Goal: Task Accomplishment & Management: Use online tool/utility

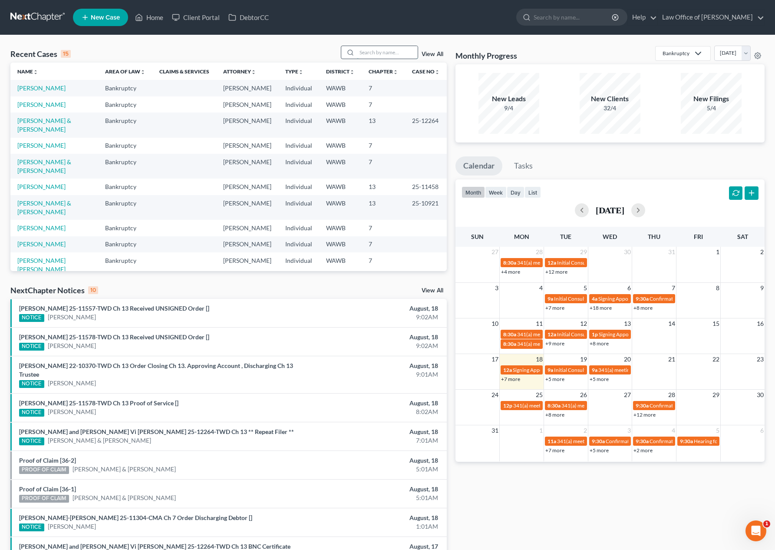
click at [397, 53] on input "search" at bounding box center [387, 52] width 61 height 13
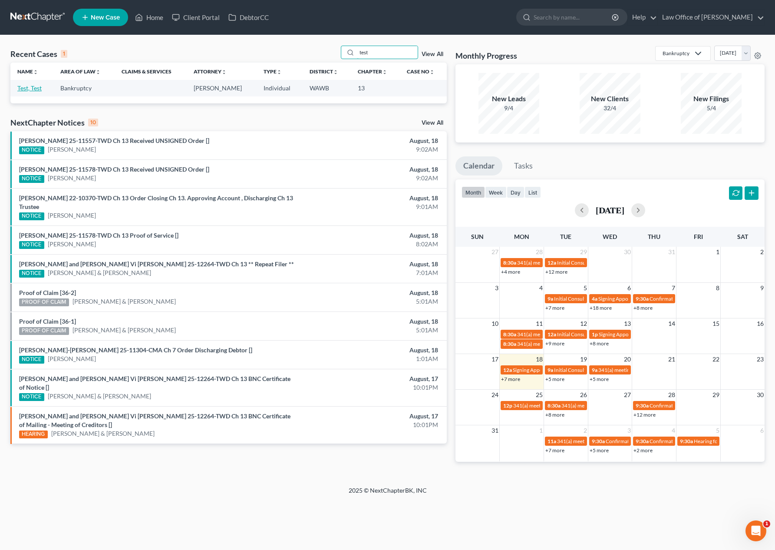
type input "test"
click at [32, 89] on link "Test, Test" at bounding box center [29, 87] width 24 height 7
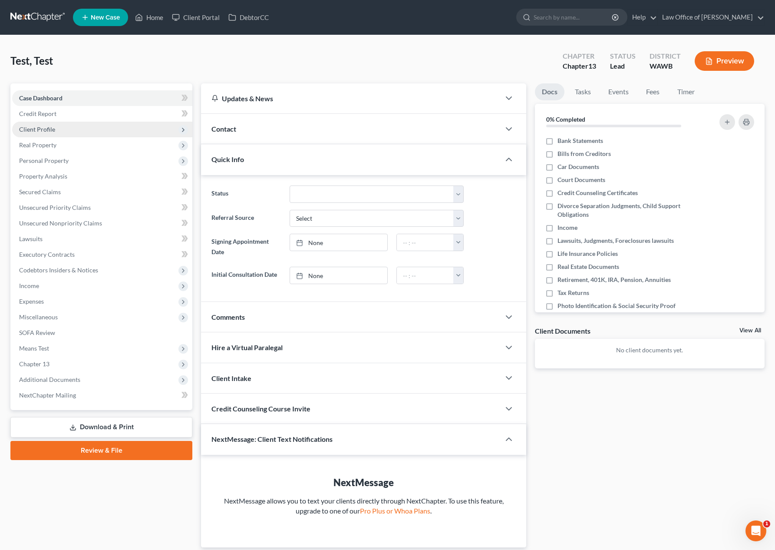
click at [48, 134] on span "Client Profile" at bounding box center [102, 130] width 180 height 16
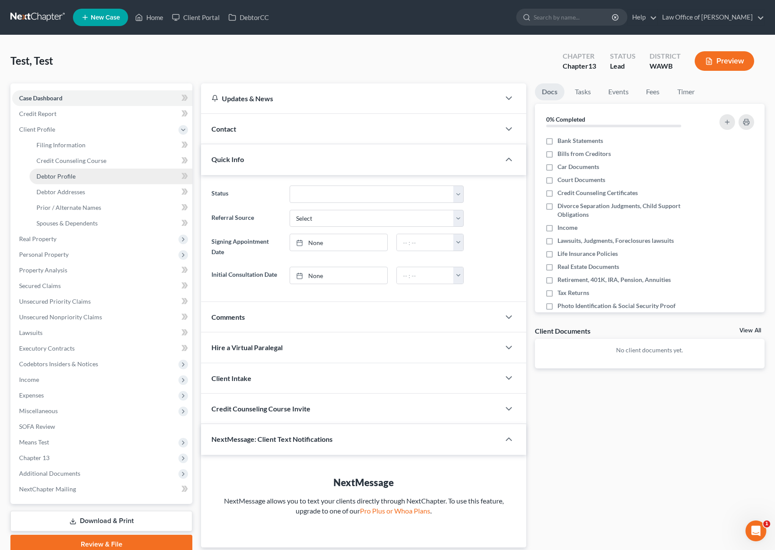
click at [89, 175] on link "Debtor Profile" at bounding box center [111, 176] width 163 height 16
select select "1"
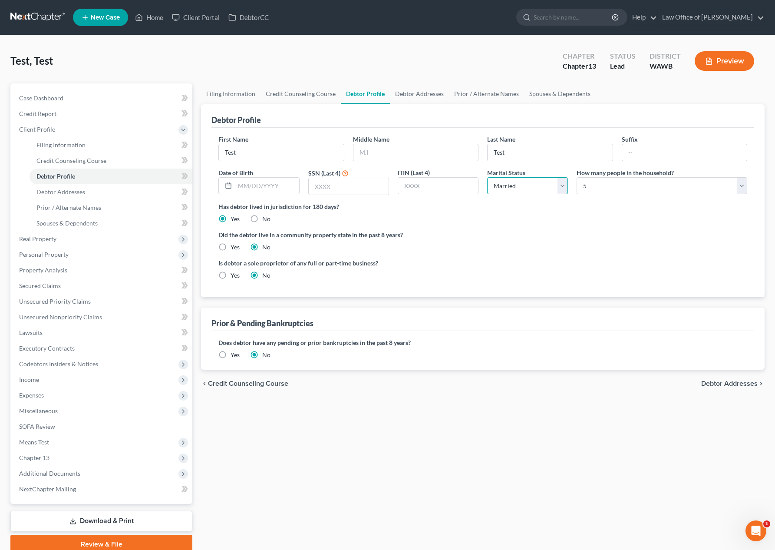
click at [513, 187] on select "Select Single Married Separated Divorced Widowed" at bounding box center [527, 185] width 81 height 17
click at [618, 188] on select "Select 1 2 3 4 5 6 7 8 9 10 11 12 13 14 15 16 17 18 19 20" at bounding box center [661, 185] width 171 height 17
select select "2"
click at [576, 177] on select "Select 1 2 3 4 5 6 7 8 9 10 11 12 13 14 15 16 17 18 19 20" at bounding box center [661, 185] width 171 height 17
click at [108, 441] on span "Means Test" at bounding box center [102, 442] width 180 height 16
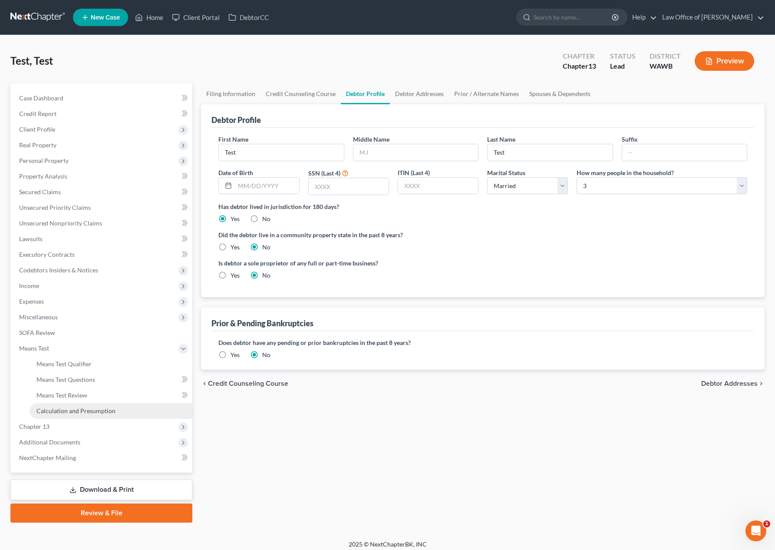
click at [104, 415] on link "Calculation and Presumption" at bounding box center [111, 411] width 163 height 16
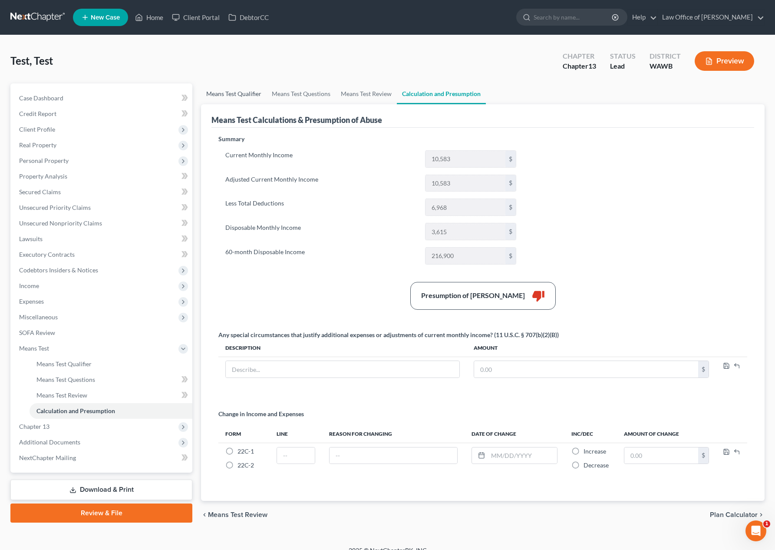
click at [220, 92] on link "Means Test Qualifier" at bounding box center [234, 93] width 66 height 21
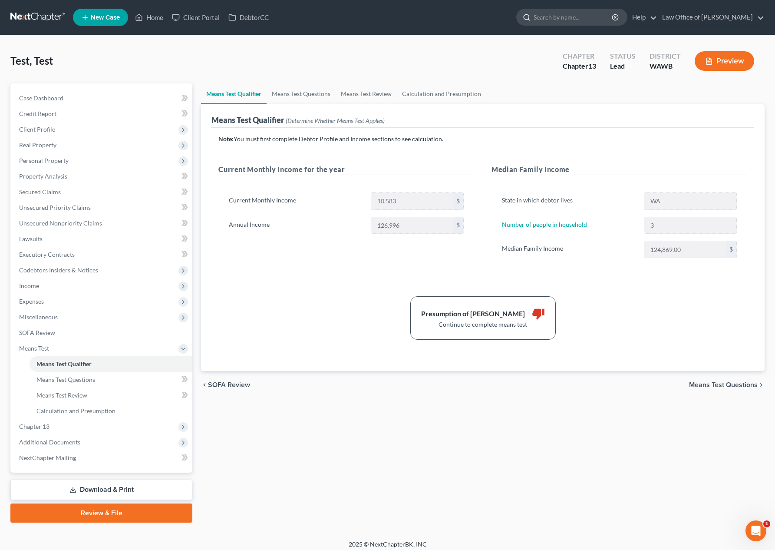
click at [576, 24] on input "search" at bounding box center [572, 17] width 79 height 16
type input "g"
click at [592, 13] on input "search" at bounding box center [572, 17] width 79 height 16
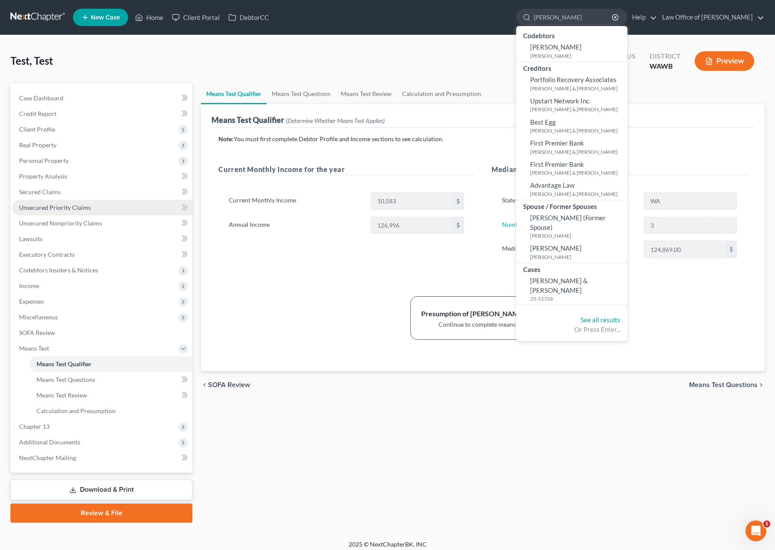
type input "[PERSON_NAME]"
click at [579, 281] on span "[PERSON_NAME] & [PERSON_NAME]" at bounding box center [559, 284] width 58 height 17
select select "0"
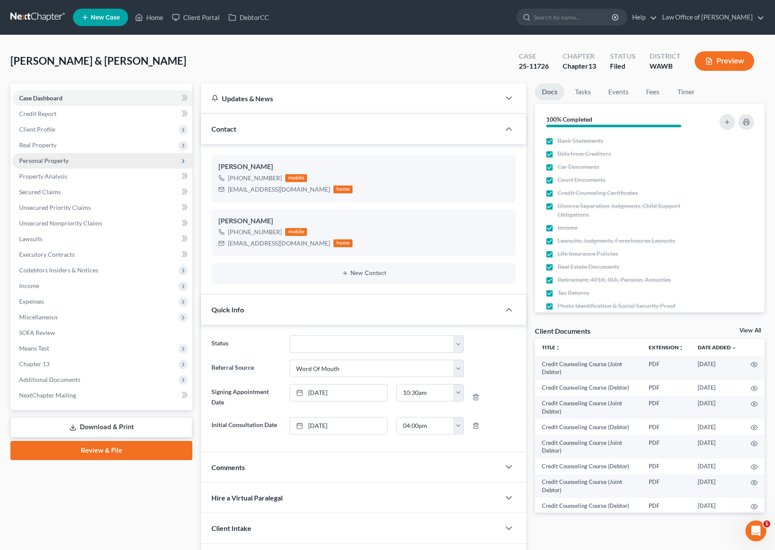
click at [72, 158] on span "Personal Property" at bounding box center [102, 161] width 180 height 16
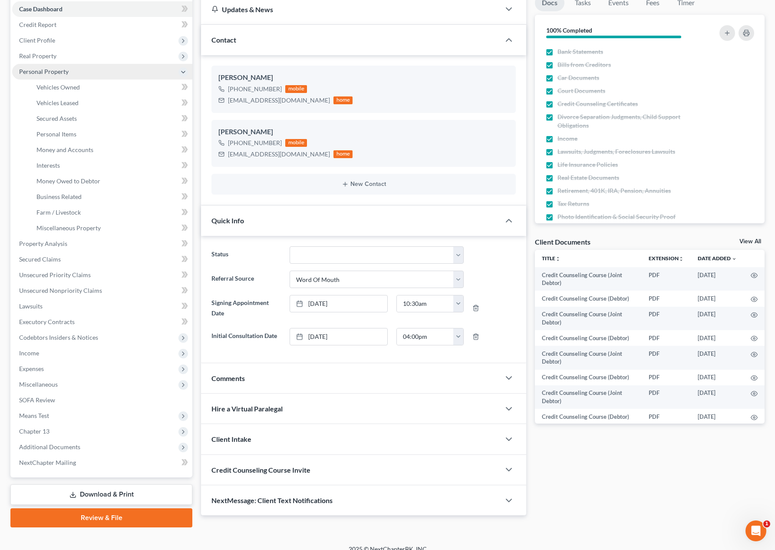
scroll to position [99, 0]
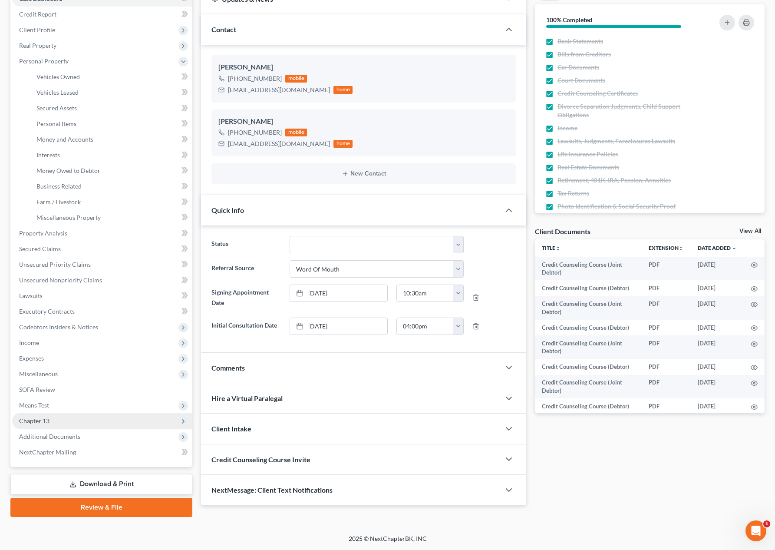
click at [58, 418] on span "Chapter 13" at bounding box center [102, 421] width 180 height 16
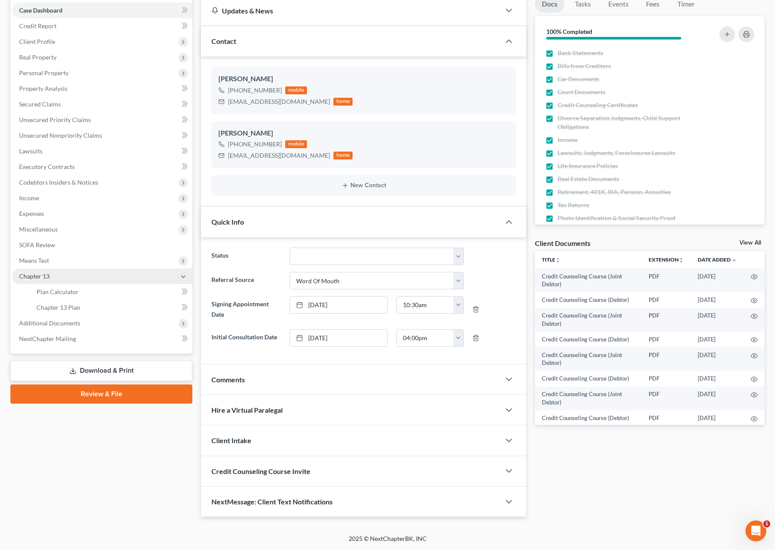
scroll to position [88, 0]
click at [50, 304] on span "Chapter 13 Plan" at bounding box center [58, 306] width 44 height 7
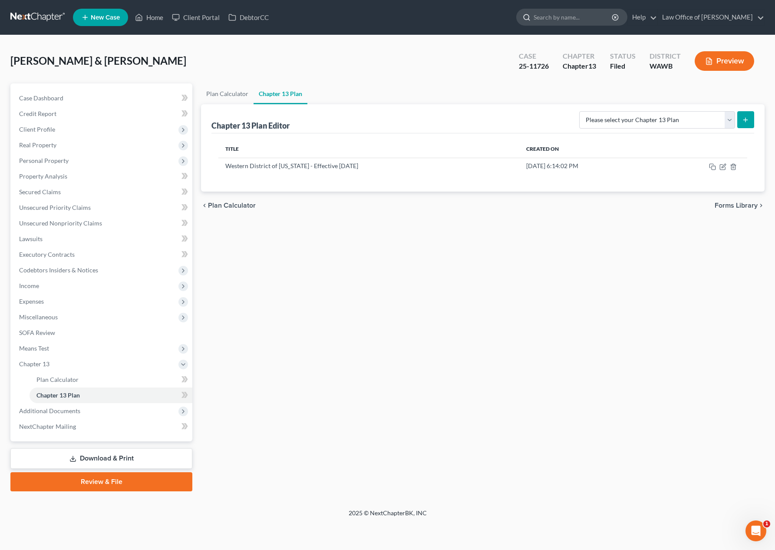
click at [586, 17] on input "search" at bounding box center [572, 17] width 79 height 16
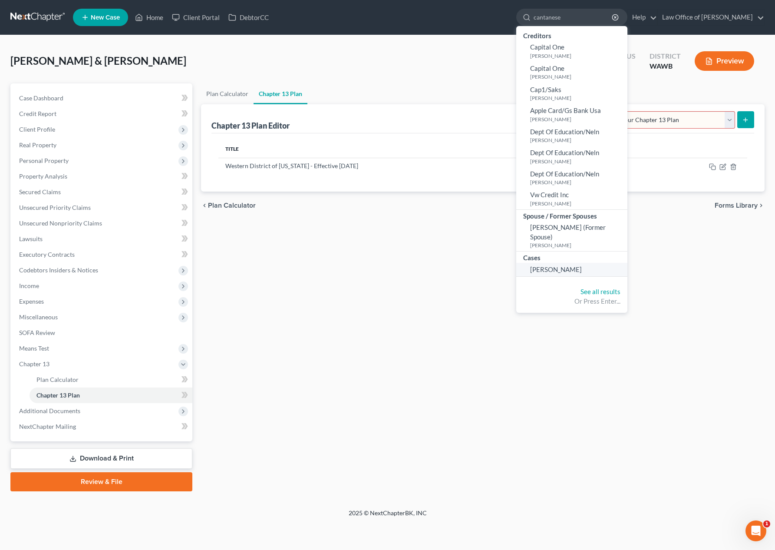
type input "cantanese"
click at [582, 265] on span "[PERSON_NAME]" at bounding box center [556, 269] width 52 height 8
select select "6"
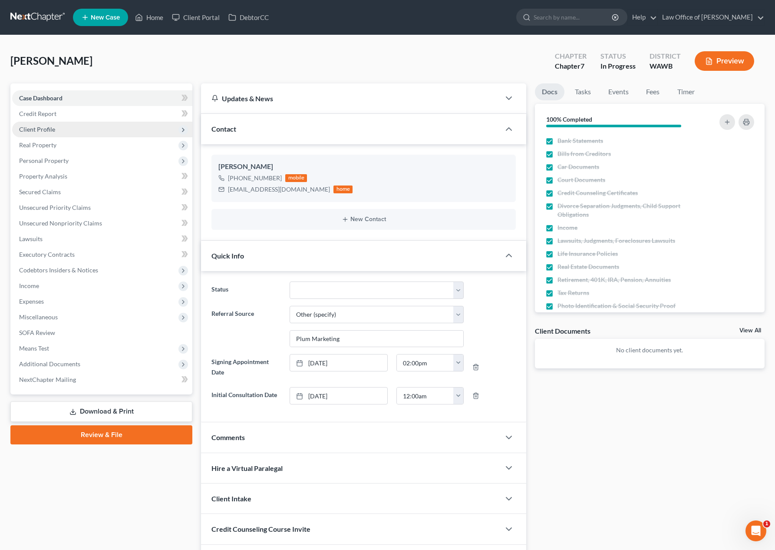
click at [105, 132] on span "Client Profile" at bounding box center [102, 130] width 180 height 16
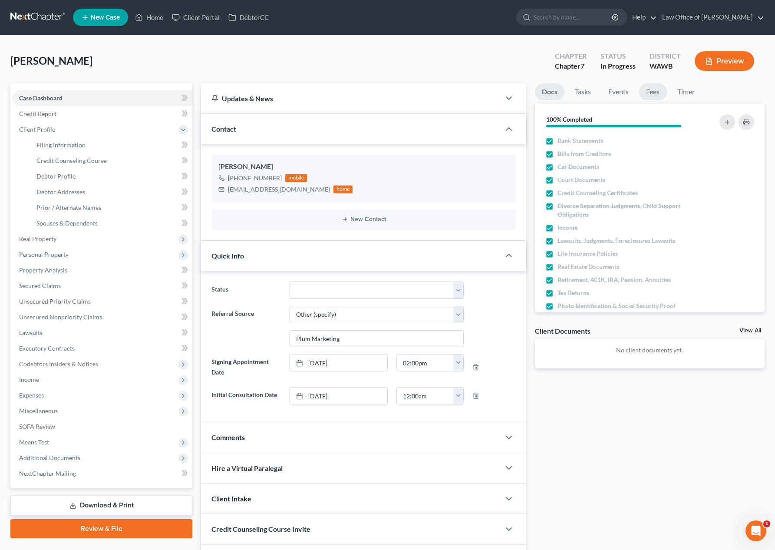
click at [657, 89] on link "Fees" at bounding box center [653, 91] width 28 height 17
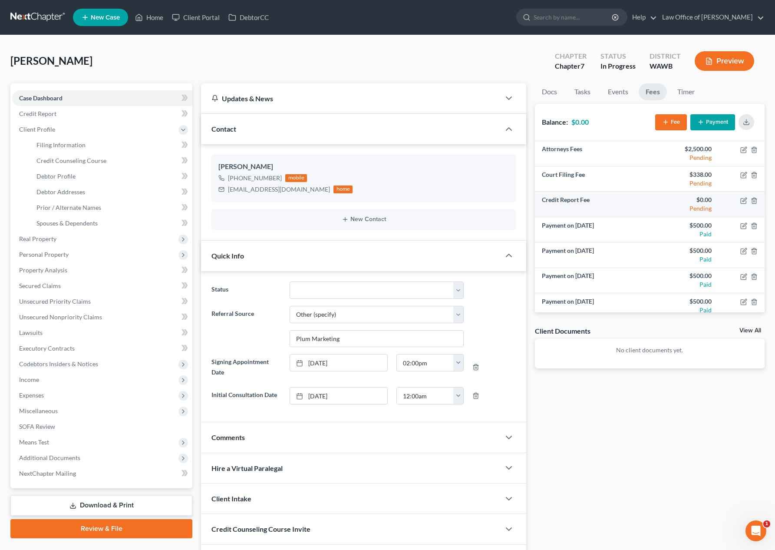
scroll to position [31, 0]
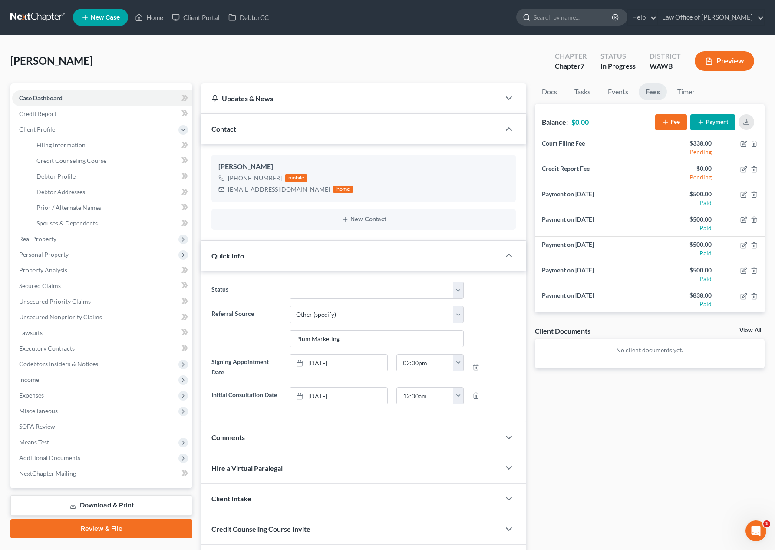
click at [567, 17] on input "search" at bounding box center [572, 17] width 79 height 16
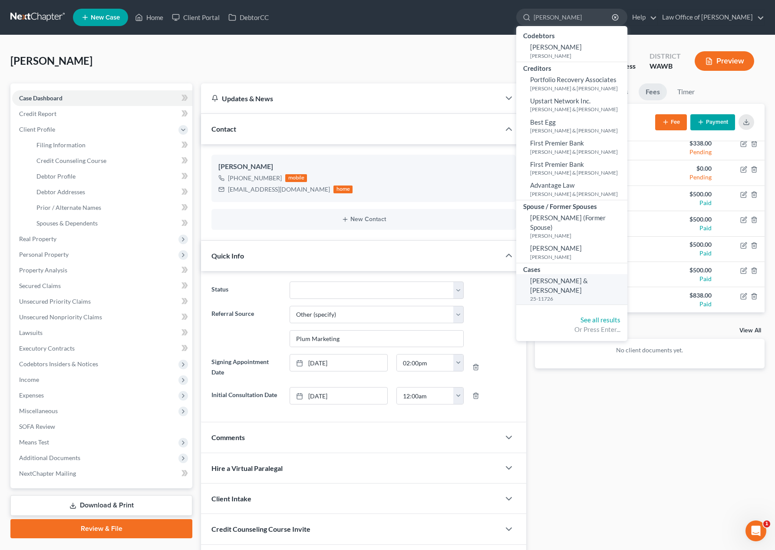
type input "[PERSON_NAME]"
click at [582, 283] on span "[PERSON_NAME] & [PERSON_NAME]" at bounding box center [559, 284] width 58 height 17
select select "0"
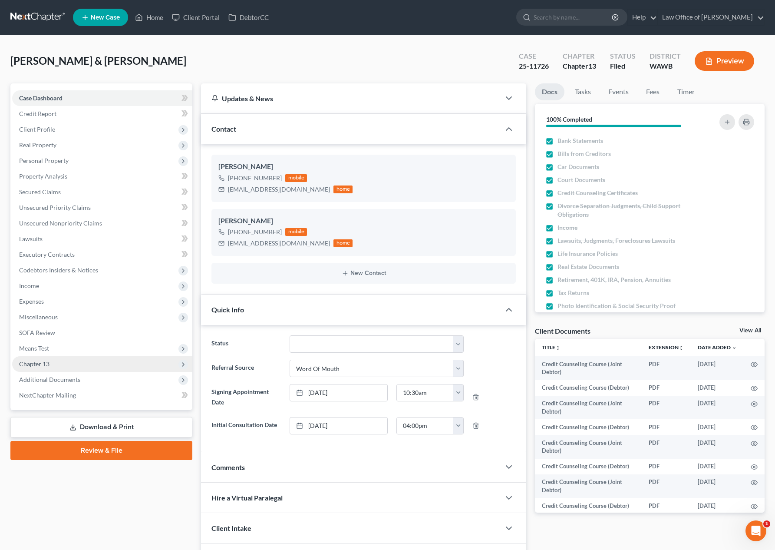
click at [67, 365] on span "Chapter 13" at bounding box center [102, 364] width 180 height 16
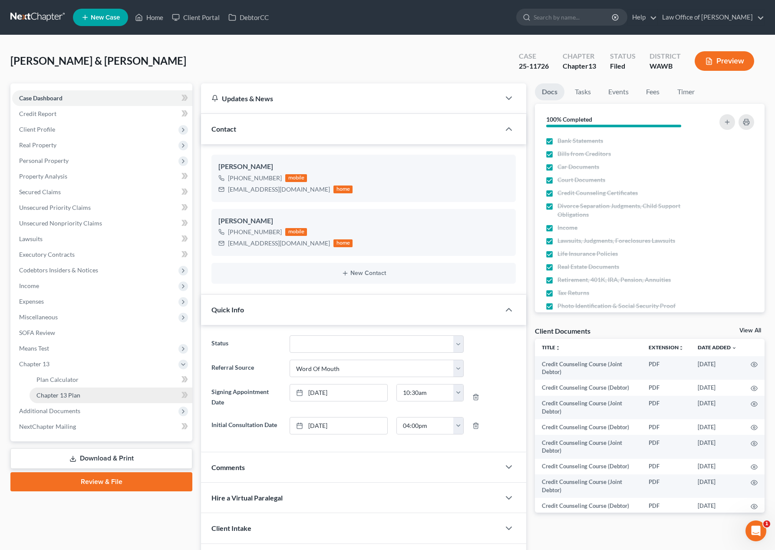
click at [66, 397] on span "Chapter 13 Plan" at bounding box center [58, 394] width 44 height 7
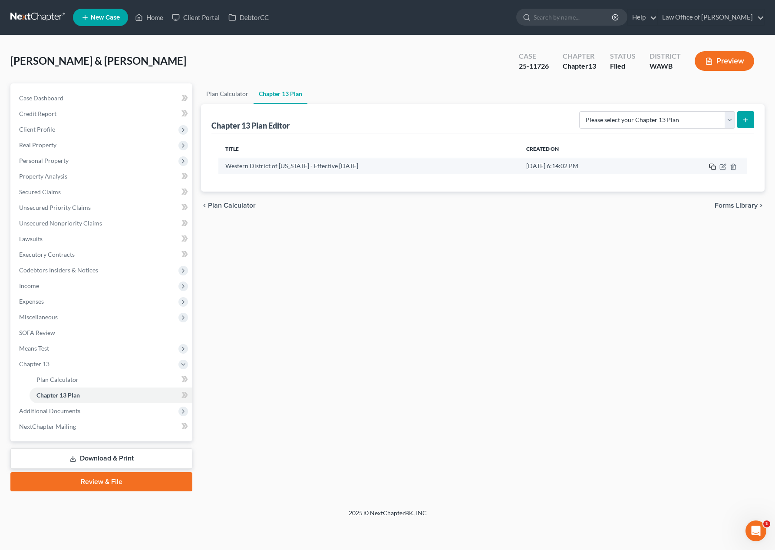
click at [714, 167] on icon "button" at bounding box center [712, 166] width 7 height 7
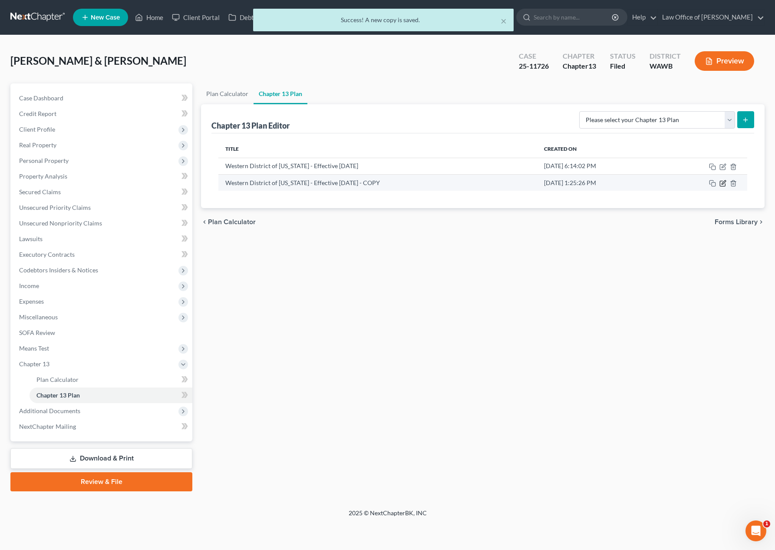
click at [723, 182] on icon "button" at bounding box center [723, 182] width 4 height 4
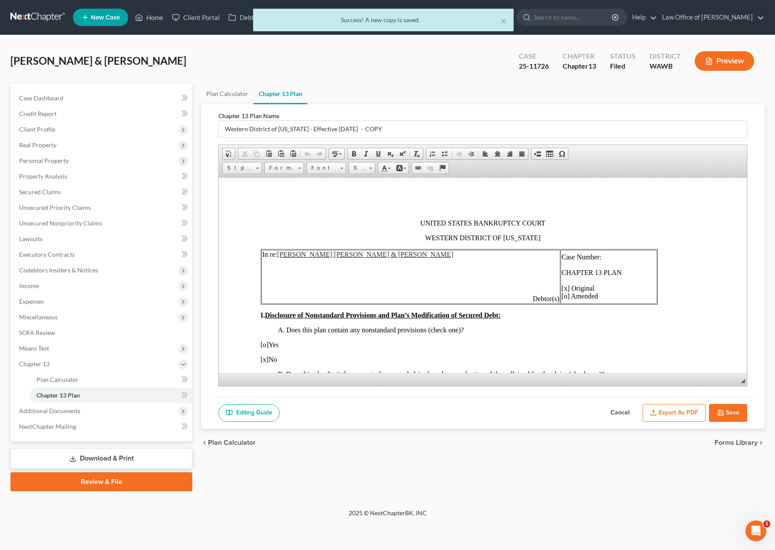
click at [561, 288] on span "Case Number: CHAPTER 13 PLAN [x] Original [o] Amended" at bounding box center [591, 276] width 60 height 46
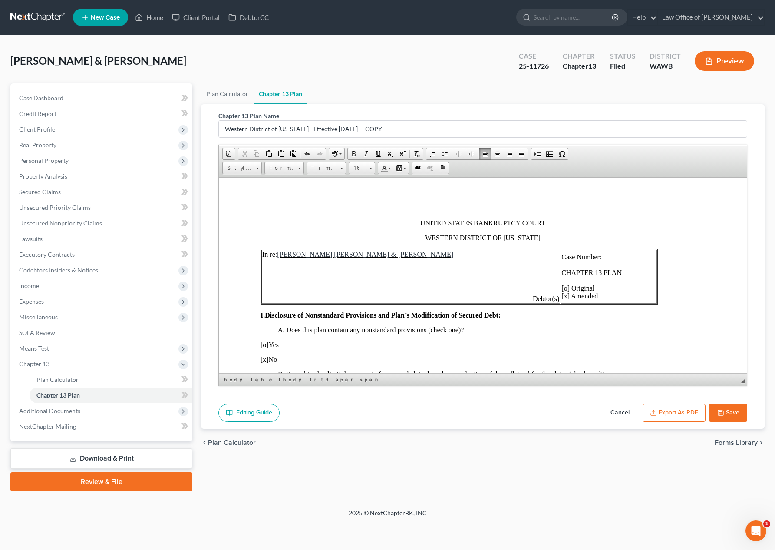
click at [609, 254] on td "Case Number: CHAPTER 13 PLAN [o] Original [x] Amended" at bounding box center [608, 276] width 96 height 54
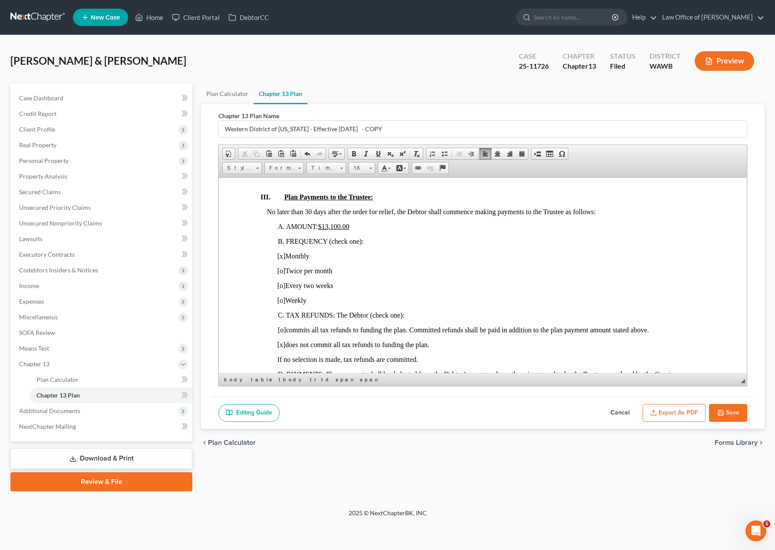
scroll to position [502, 0]
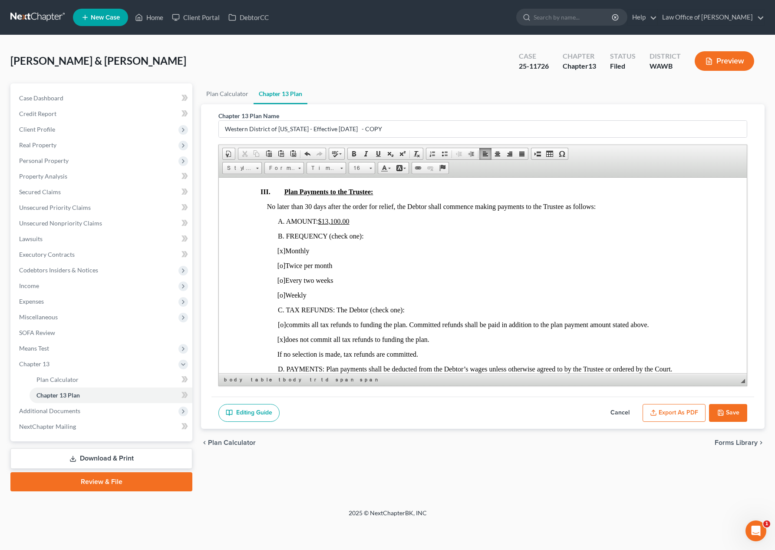
click at [341, 221] on u "$13,100.00" at bounding box center [333, 220] width 31 height 7
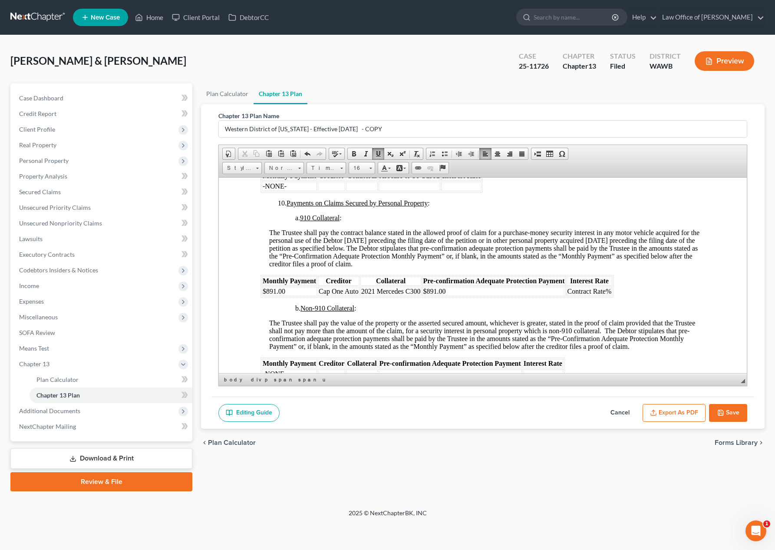
scroll to position [1531, 0]
click at [611, 292] on span "Contract Rate%" at bounding box center [589, 289] width 44 height 7
click at [690, 320] on span "Insert Row Before" at bounding box center [703, 321] width 50 height 11
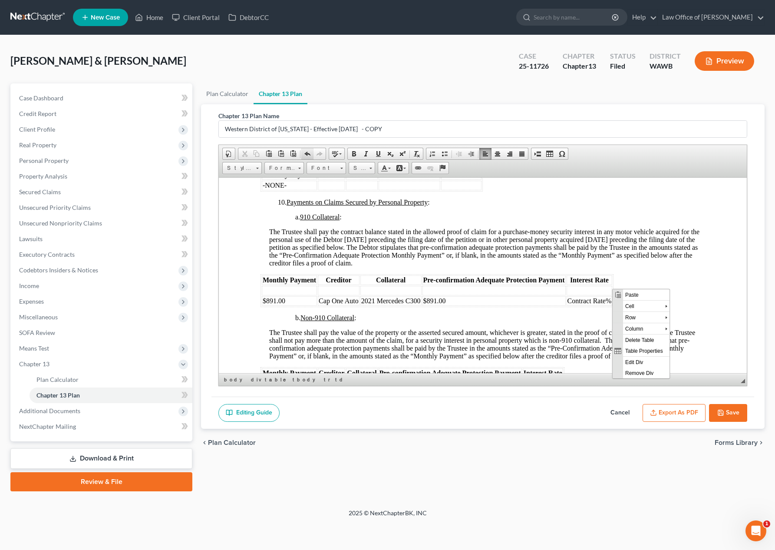
click at [308, 150] on span at bounding box center [307, 153] width 7 height 7
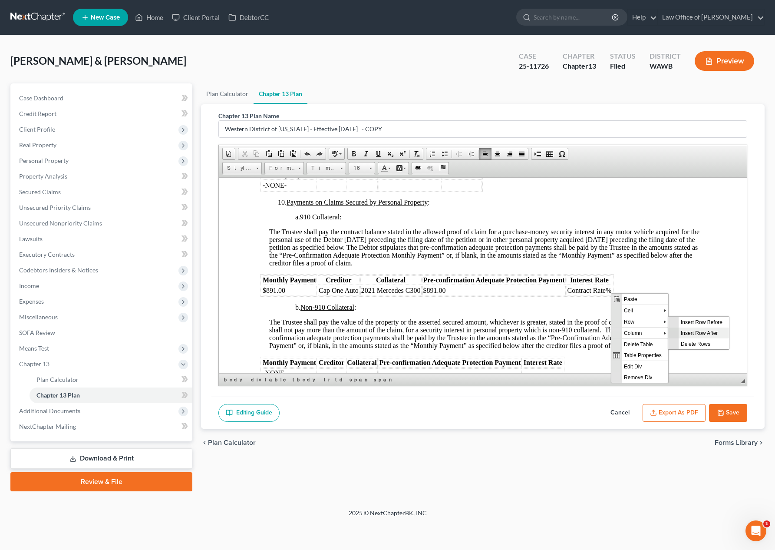
click at [682, 333] on span "Insert Row After" at bounding box center [703, 332] width 50 height 11
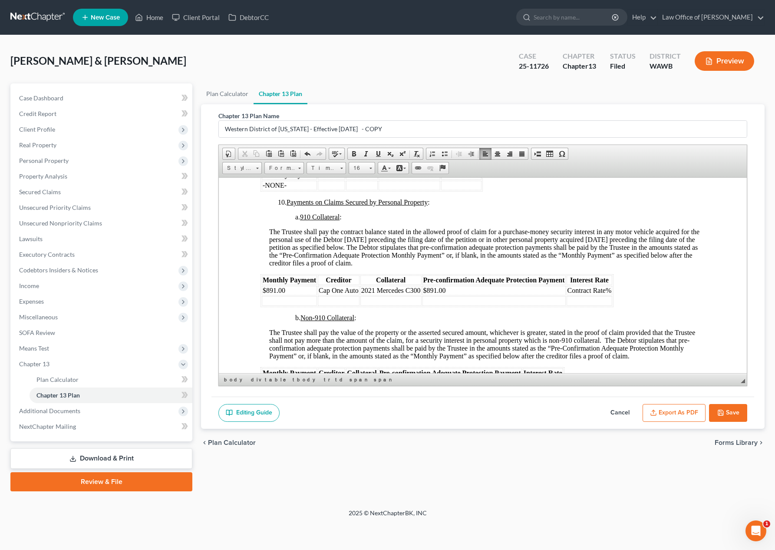
click at [300, 300] on td at bounding box center [289, 301] width 55 height 10
click at [436, 305] on table "Monthly Payment Creditor Collateral Pre-confirmation Adequate Protection Paymen…" at bounding box center [436, 289] width 353 height 33
click at [593, 303] on td at bounding box center [589, 301] width 46 height 10
click at [402, 300] on td at bounding box center [390, 301] width 61 height 10
click at [352, 302] on td "Goodleep" at bounding box center [339, 301] width 42 height 10
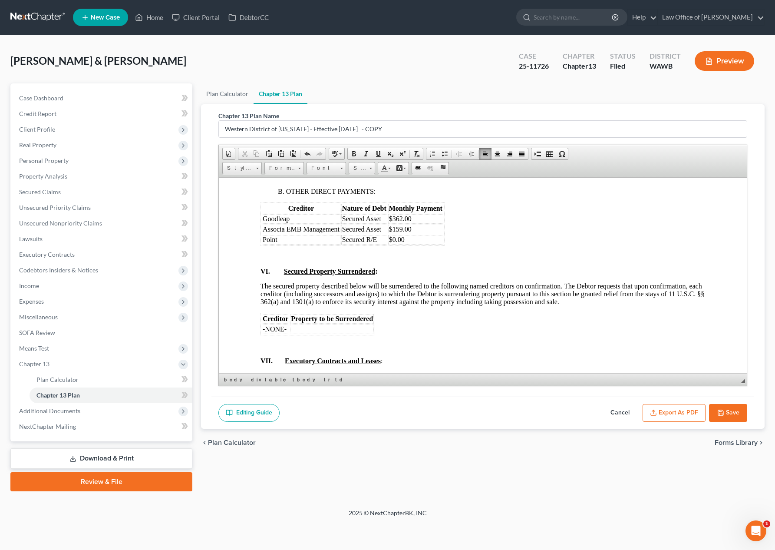
scroll to position [2034, 0]
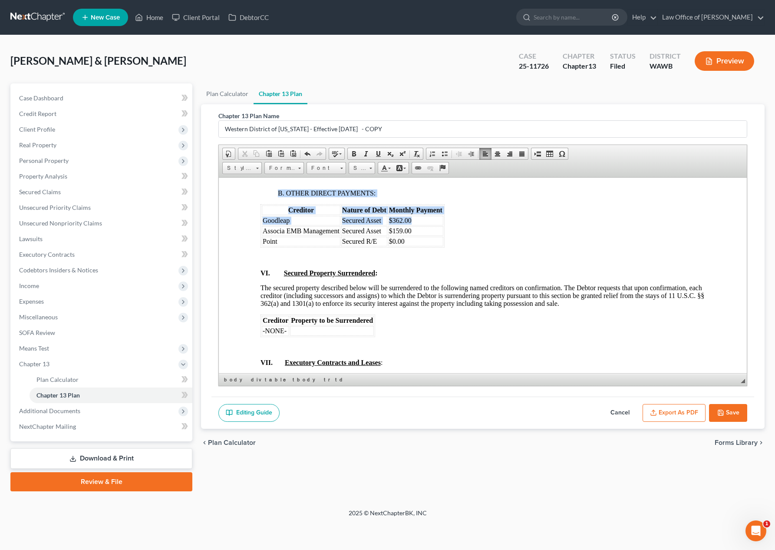
drag, startPoint x: 426, startPoint y: 220, endPoint x: 259, endPoint y: 220, distance: 167.5
click at [289, 224] on span "Goodleap" at bounding box center [276, 219] width 27 height 7
drag, startPoint x: 428, startPoint y: 222, endPoint x: 262, endPoint y: 220, distance: 165.8
click at [262, 220] on tr "Goodleap Secured Asset $362.00" at bounding box center [352, 220] width 181 height 10
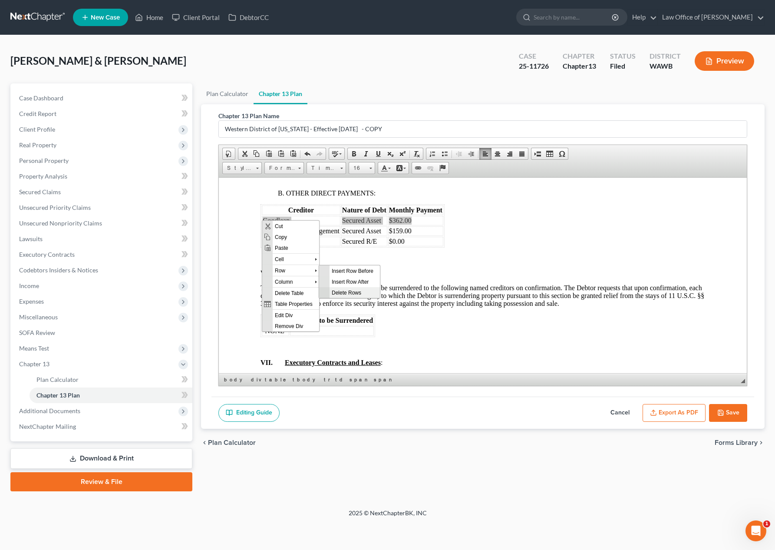
click at [337, 290] on span "Delete Rows" at bounding box center [354, 291] width 50 height 11
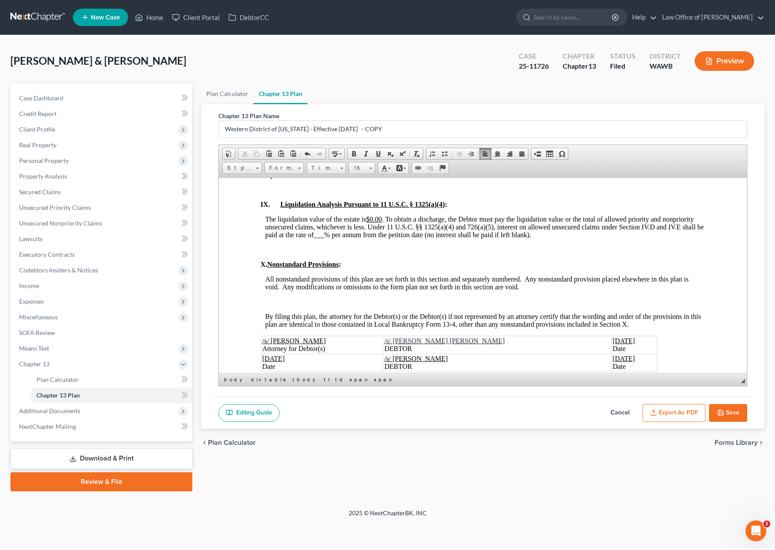
scroll to position [2381, 0]
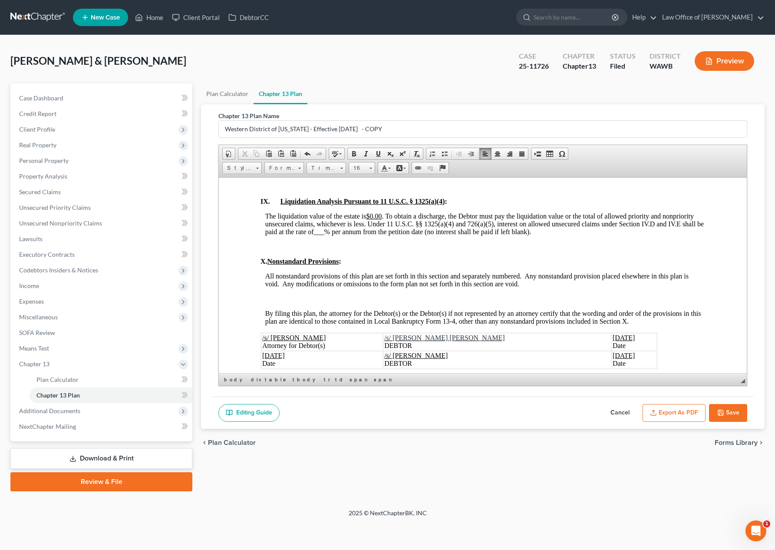
click at [283, 354] on span "[DATE]" at bounding box center [273, 354] width 23 height 7
drag, startPoint x: 592, startPoint y: 339, endPoint x: 573, endPoint y: 339, distance: 19.5
click at [612, 339] on span "[DATE]" at bounding box center [623, 336] width 23 height 7
drag, startPoint x: 580, startPoint y: 355, endPoint x: 560, endPoint y: 355, distance: 19.5
click at [612, 355] on span "[DATE]" at bounding box center [623, 354] width 23 height 7
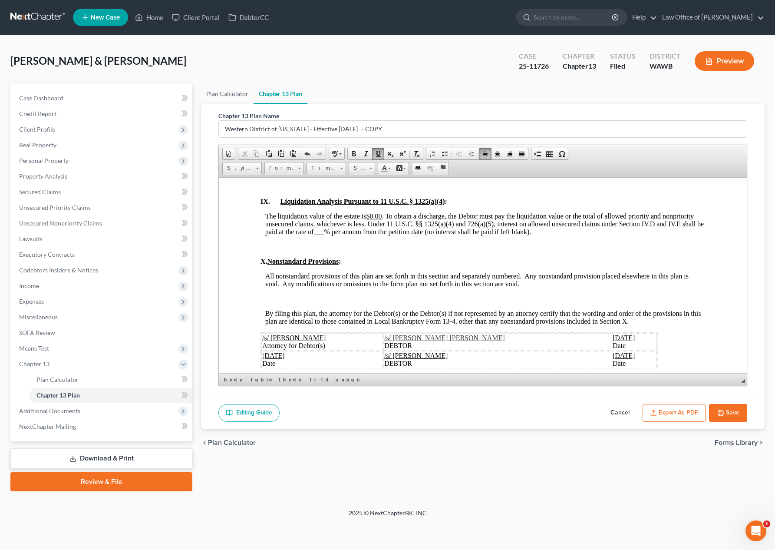
click at [665, 415] on button "Export as PDF" at bounding box center [673, 413] width 63 height 18
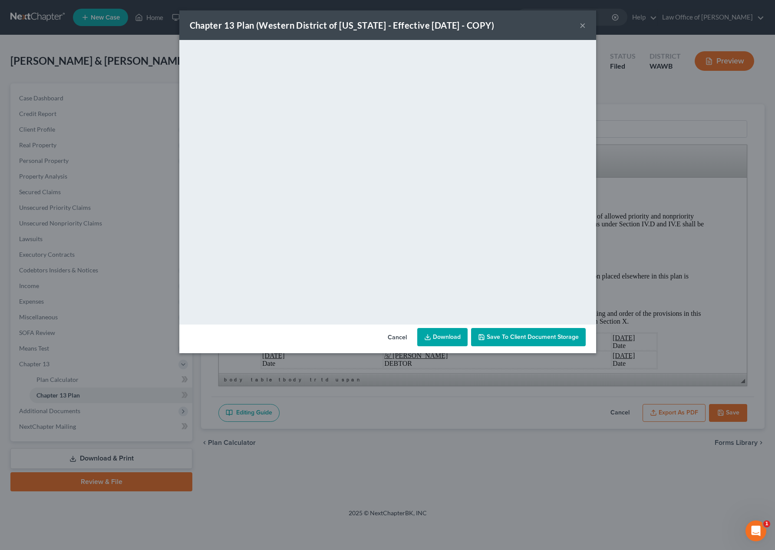
click at [552, 18] on div "Chapter 13 Plan (Western District of [US_STATE] - Effective [DATE] - COPY) ×" at bounding box center [387, 25] width 417 height 30
click at [582, 26] on button "×" at bounding box center [582, 25] width 6 height 10
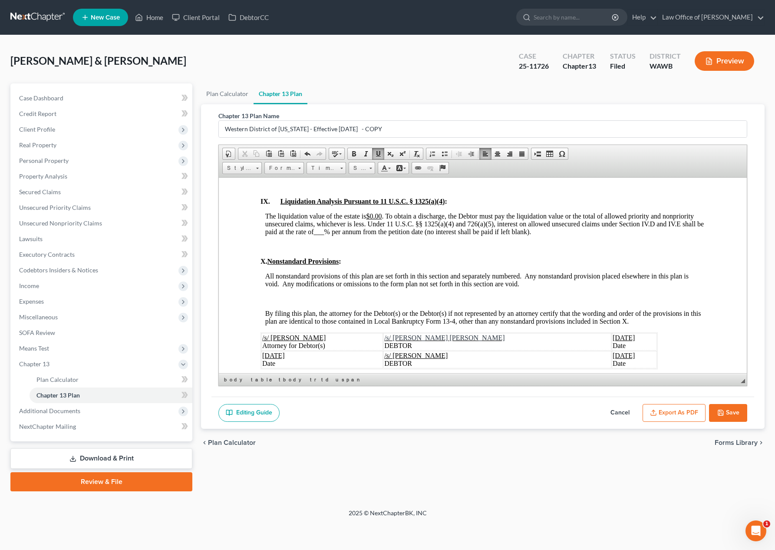
click at [731, 409] on button "Save" at bounding box center [728, 413] width 38 height 18
